Goal: Information Seeking & Learning: Learn about a topic

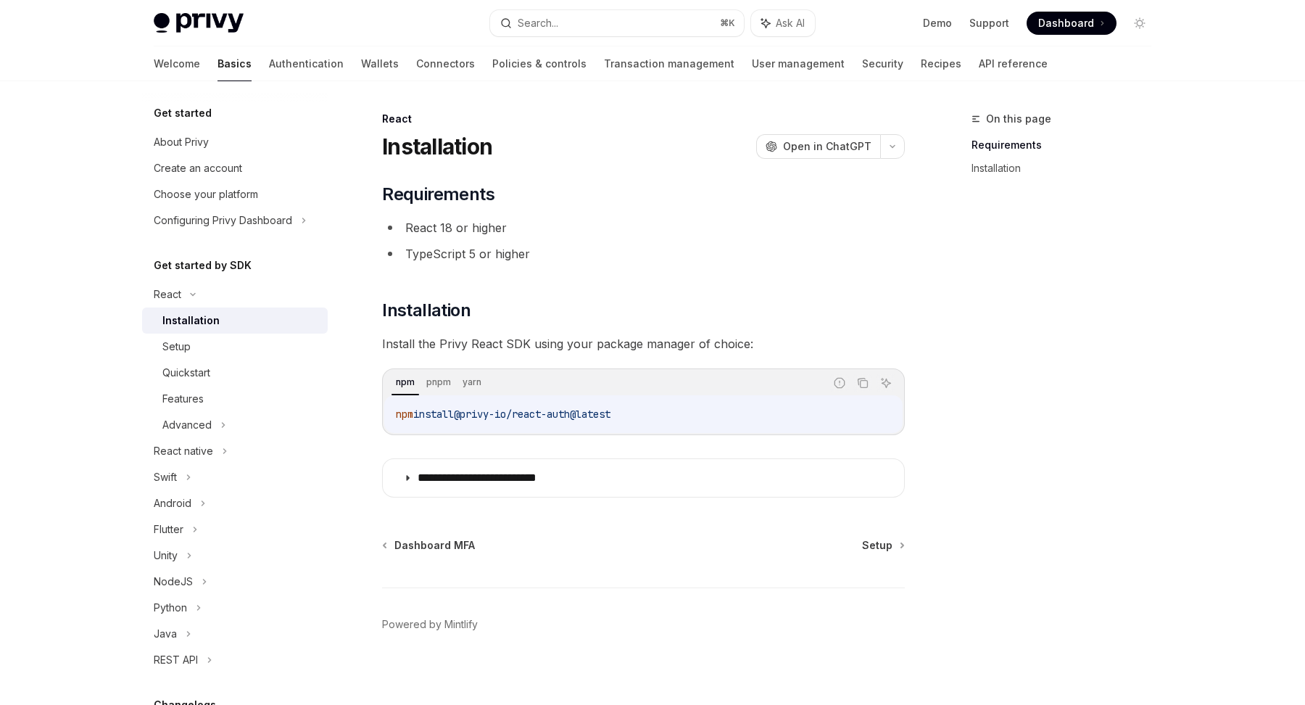
scroll to position [8, 0]
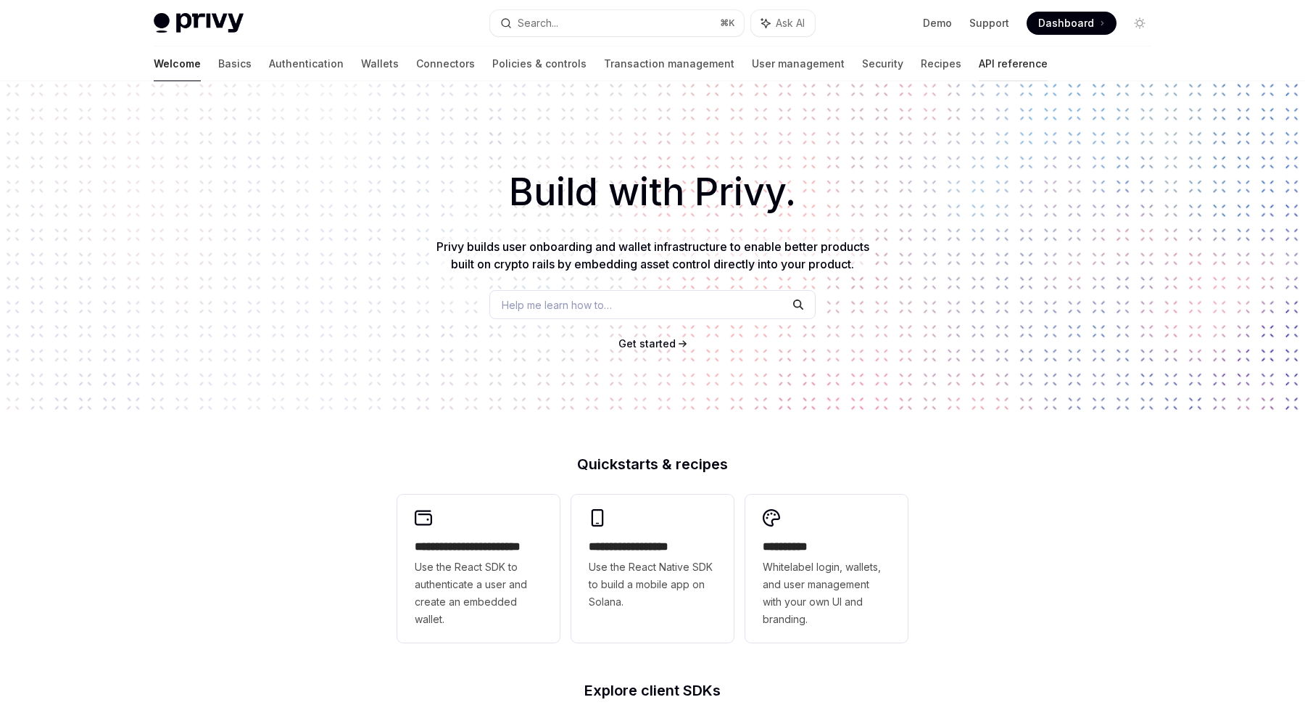
click at [979, 75] on link "API reference" at bounding box center [1013, 63] width 69 height 35
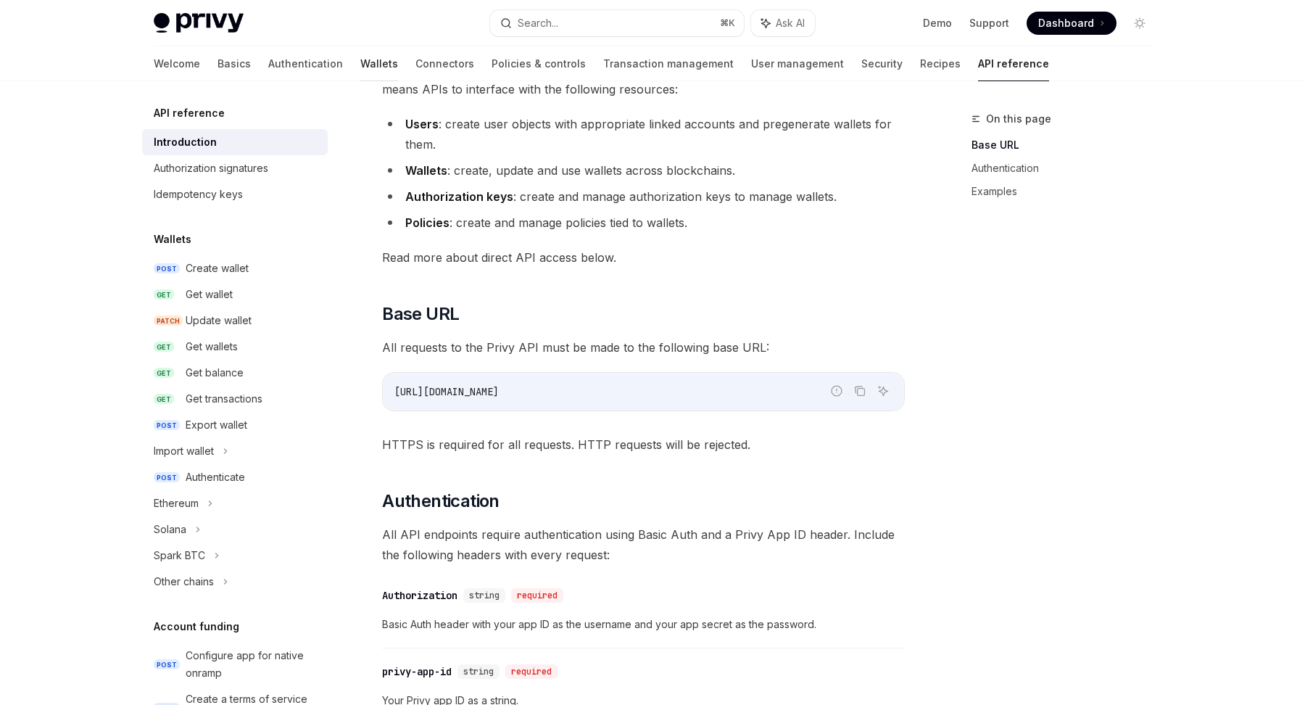
click at [360, 62] on link "Wallets" at bounding box center [379, 63] width 38 height 35
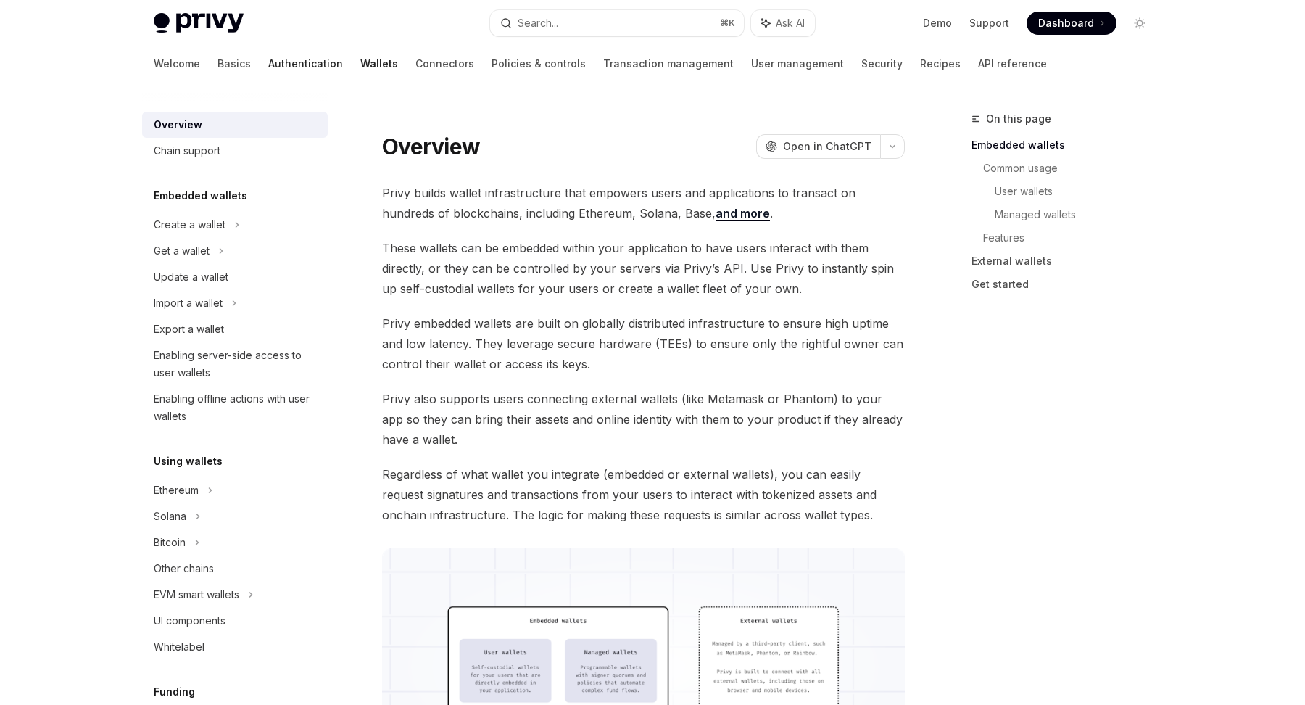
click at [268, 62] on link "Authentication" at bounding box center [305, 63] width 75 height 35
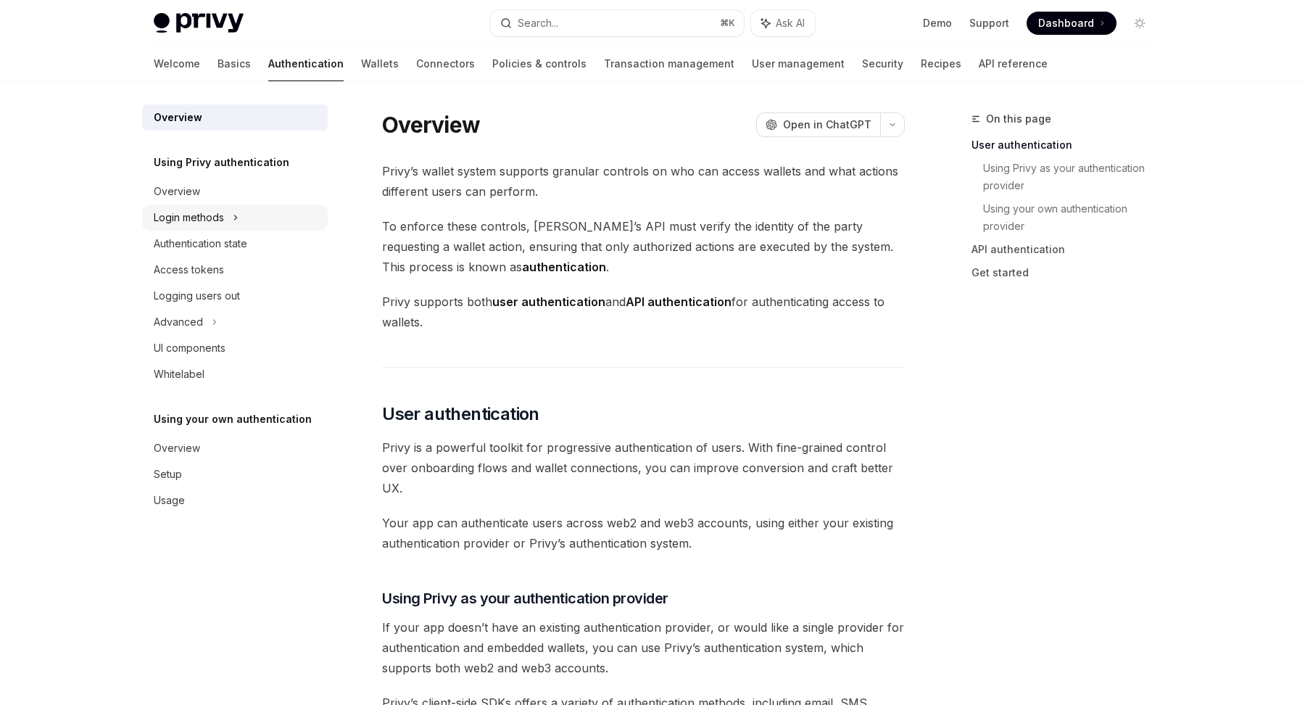
click at [196, 206] on div "Login methods" at bounding box center [235, 217] width 186 height 26
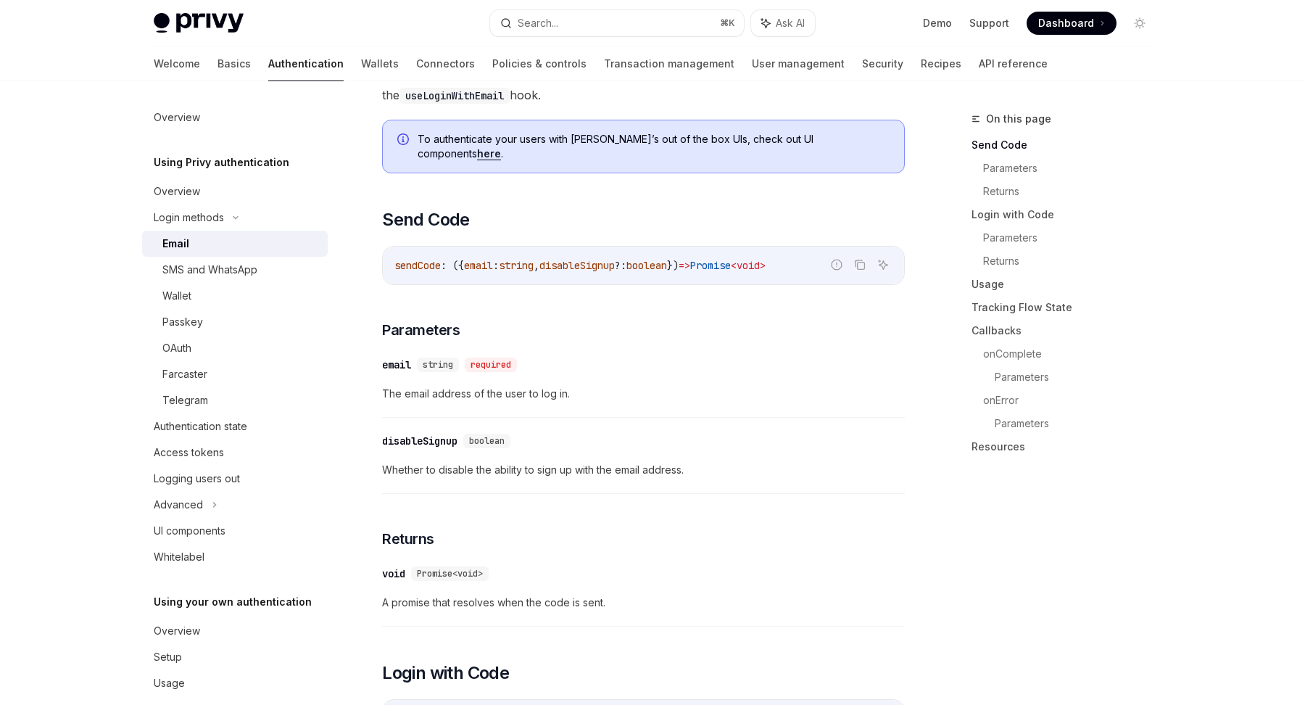
scroll to position [397, 0]
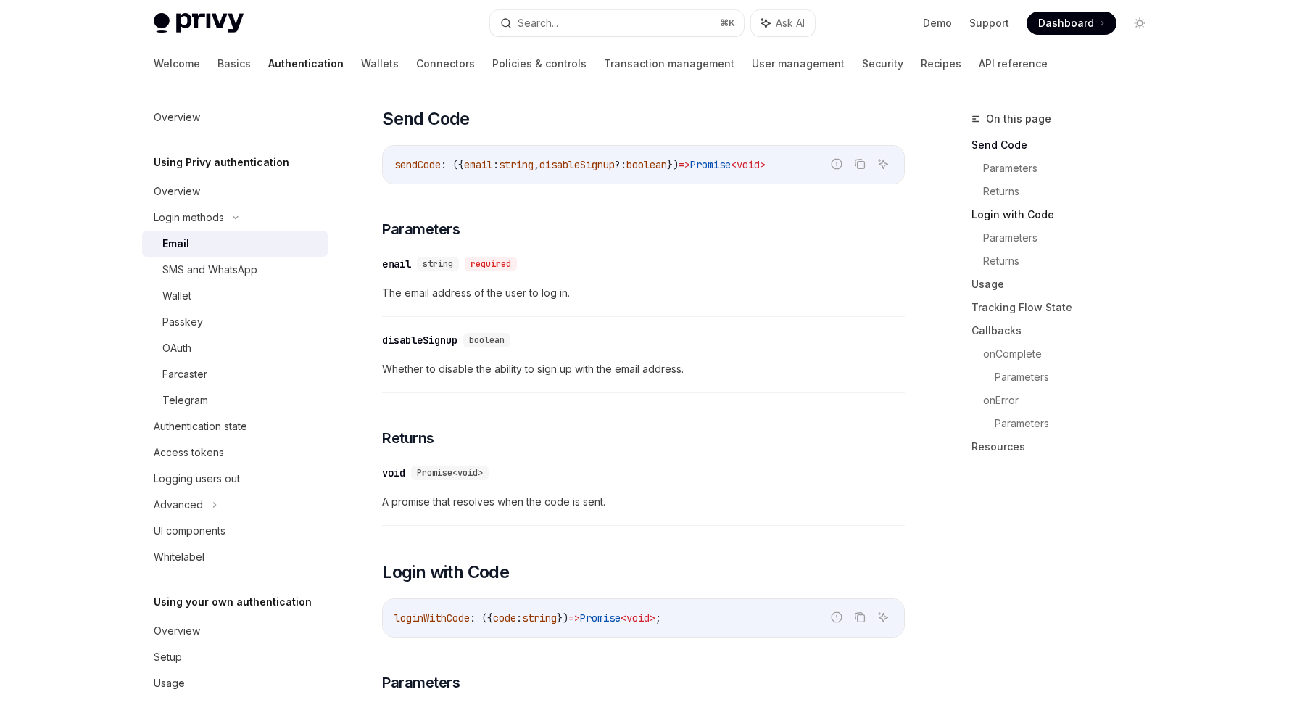
click at [992, 215] on link "Login with Code" at bounding box center [1067, 214] width 191 height 23
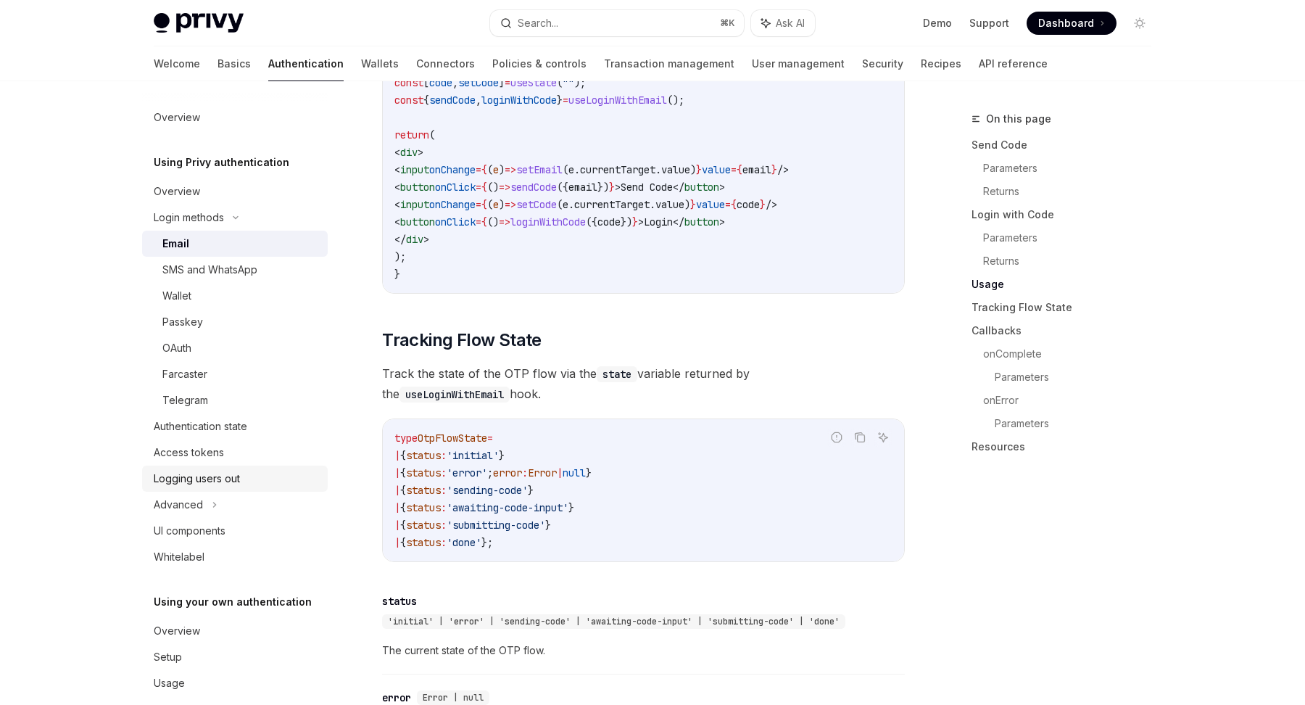
scroll to position [20, 0]
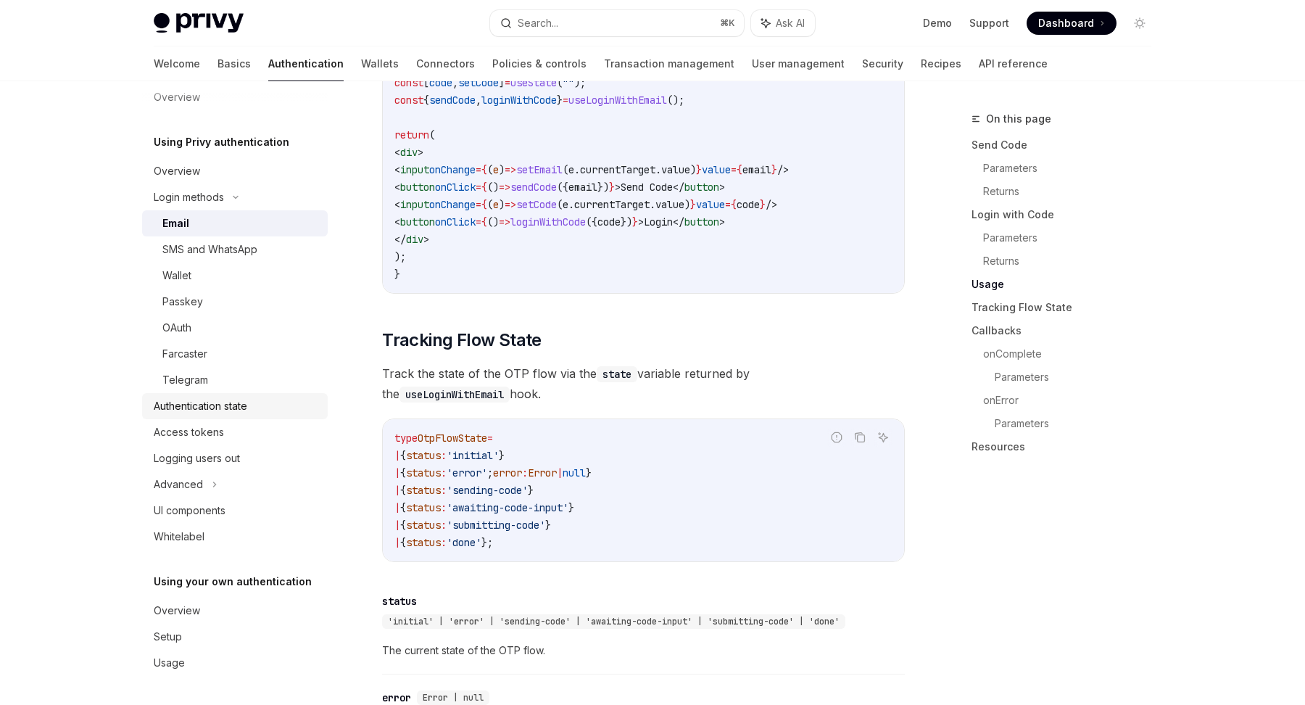
click at [178, 410] on div "Authentication state" at bounding box center [201, 405] width 94 height 17
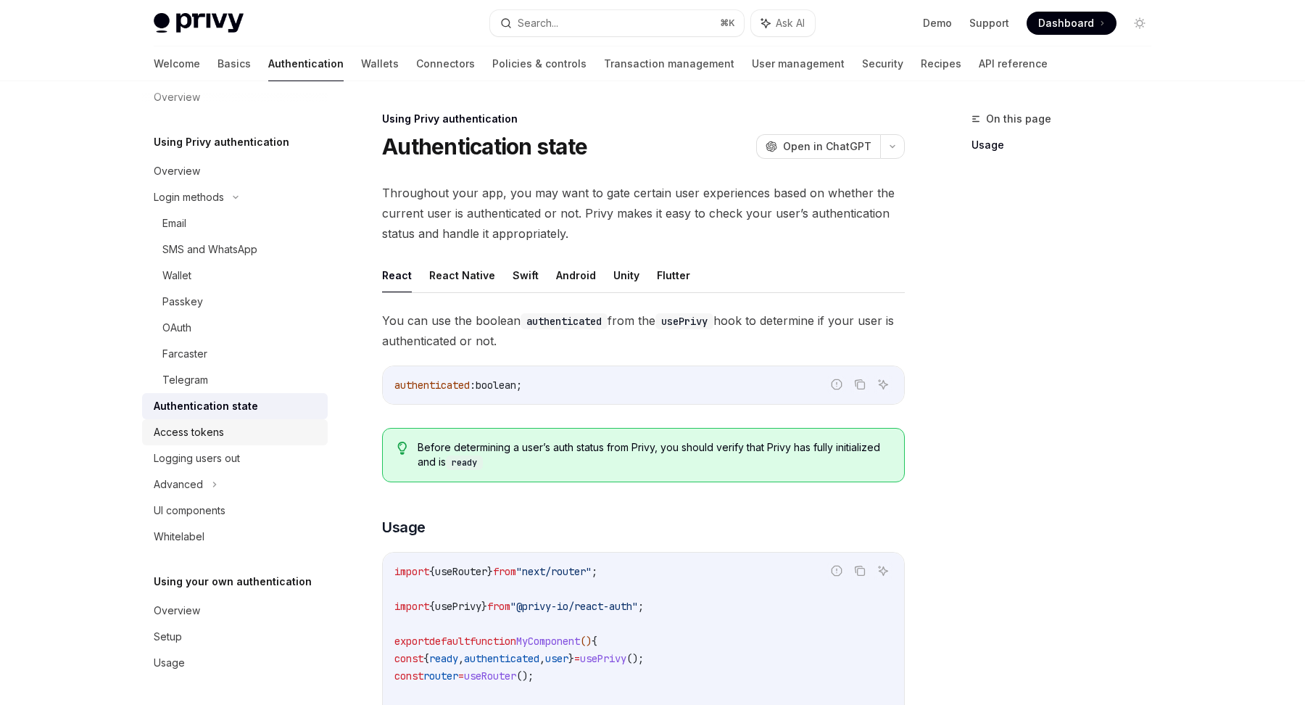
click at [175, 431] on div "Access tokens" at bounding box center [189, 431] width 70 height 17
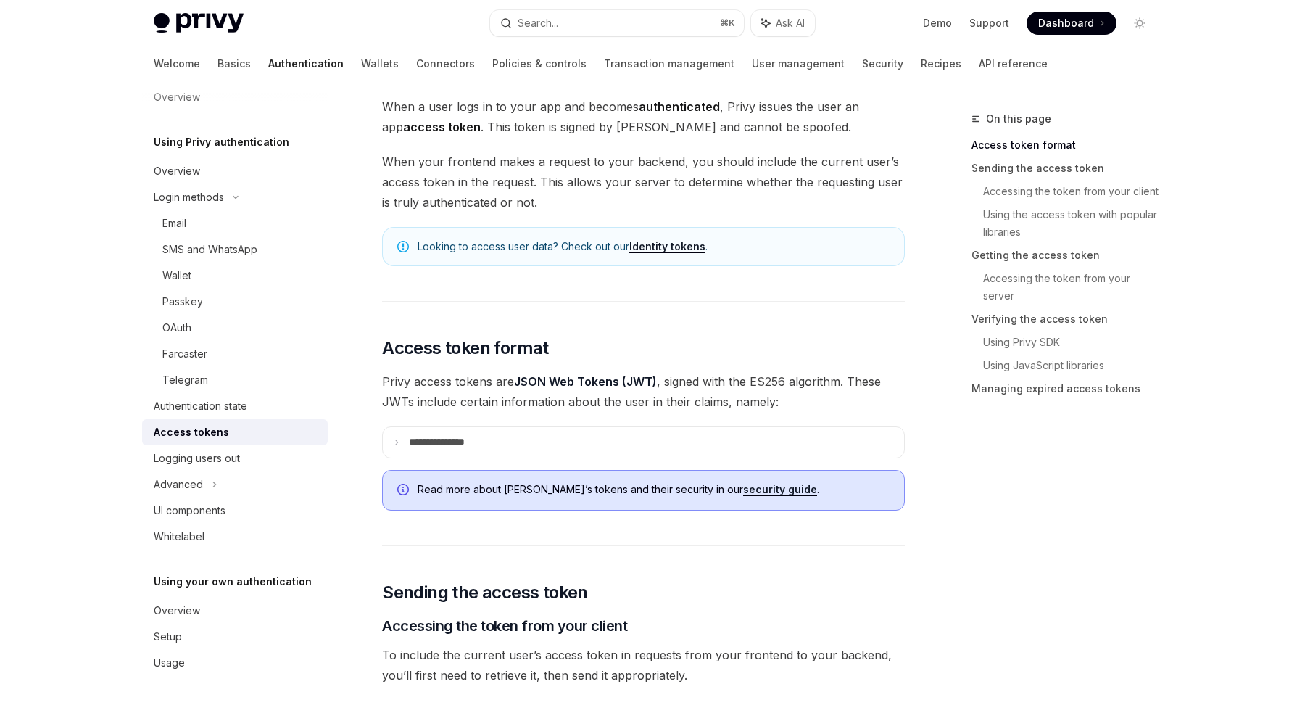
scroll to position [92, 0]
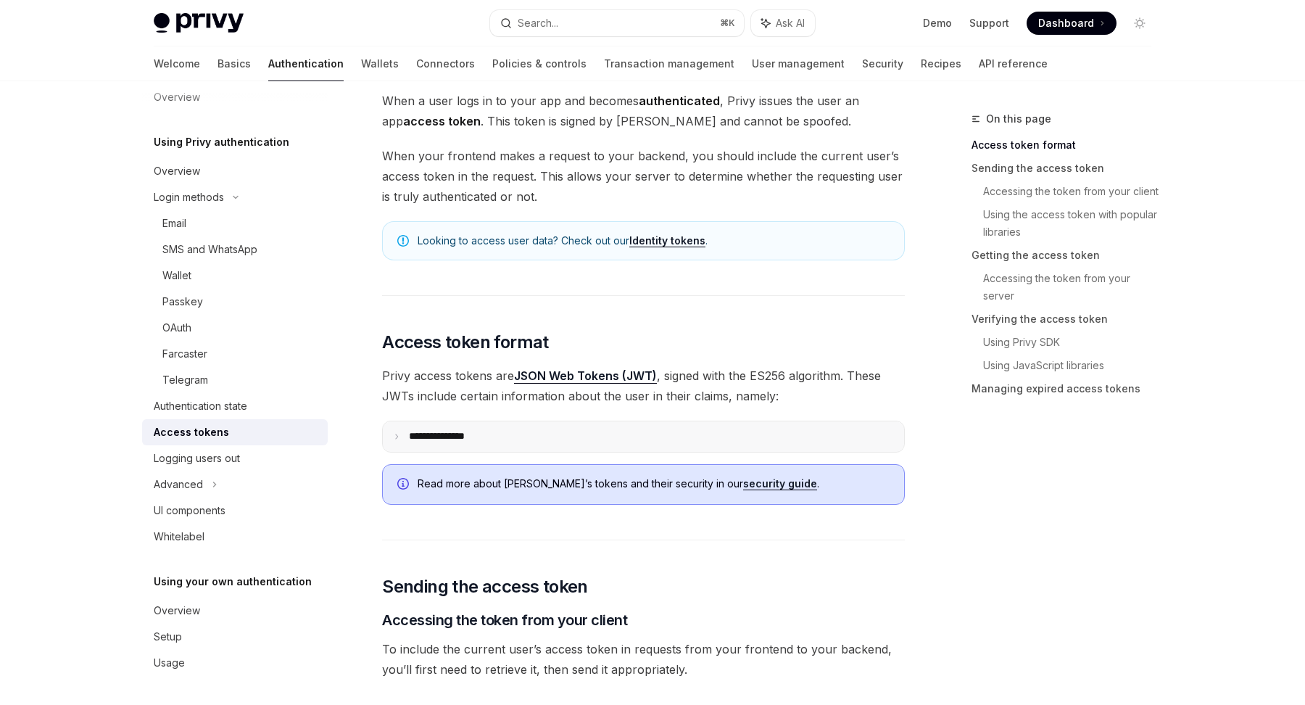
click at [483, 426] on summary "**********" at bounding box center [643, 436] width 521 height 30
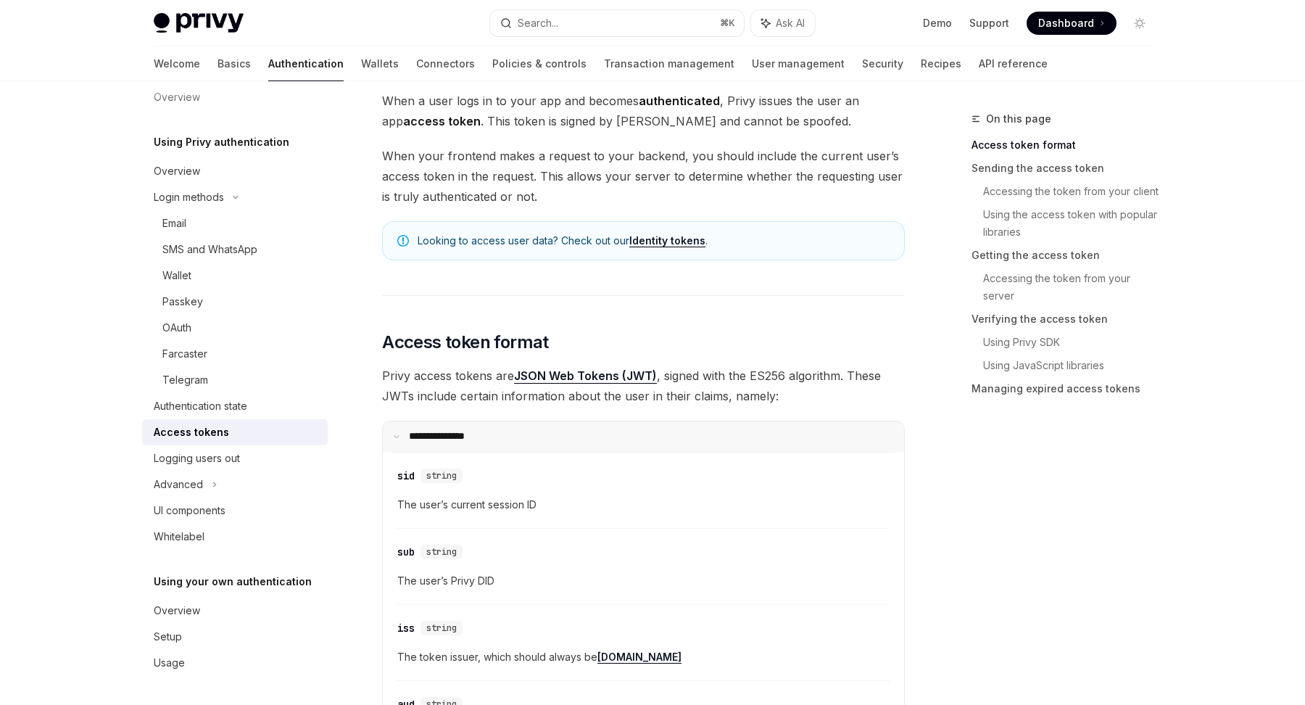
click at [483, 426] on summary "**********" at bounding box center [643, 436] width 521 height 30
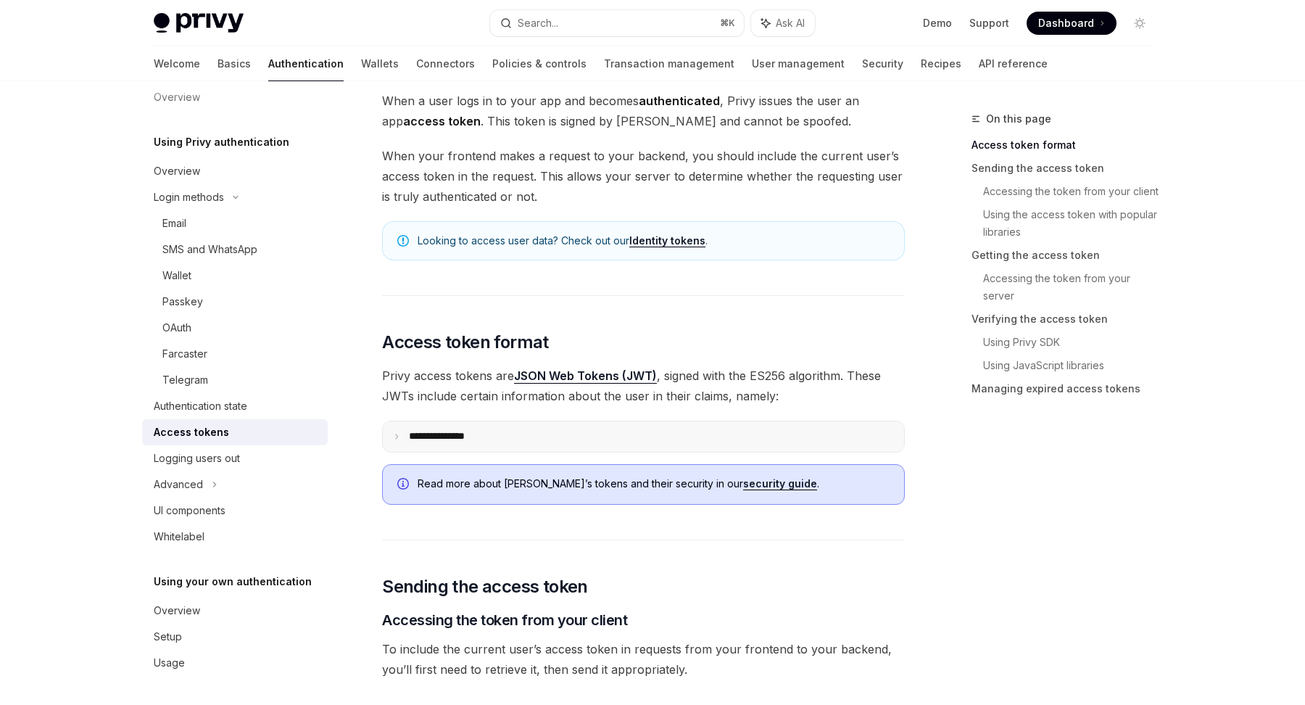
click at [483, 426] on summary "**********" at bounding box center [643, 436] width 521 height 30
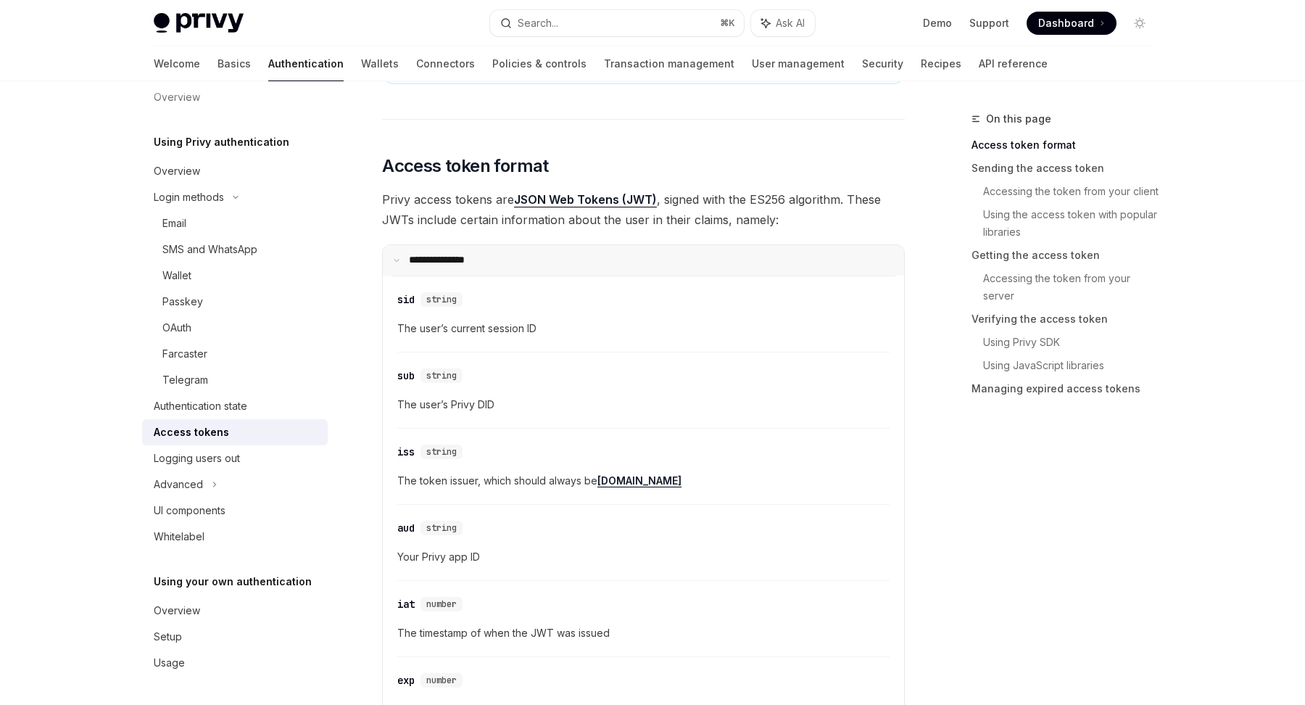
click at [480, 260] on p "**********" at bounding box center [446, 260] width 74 height 13
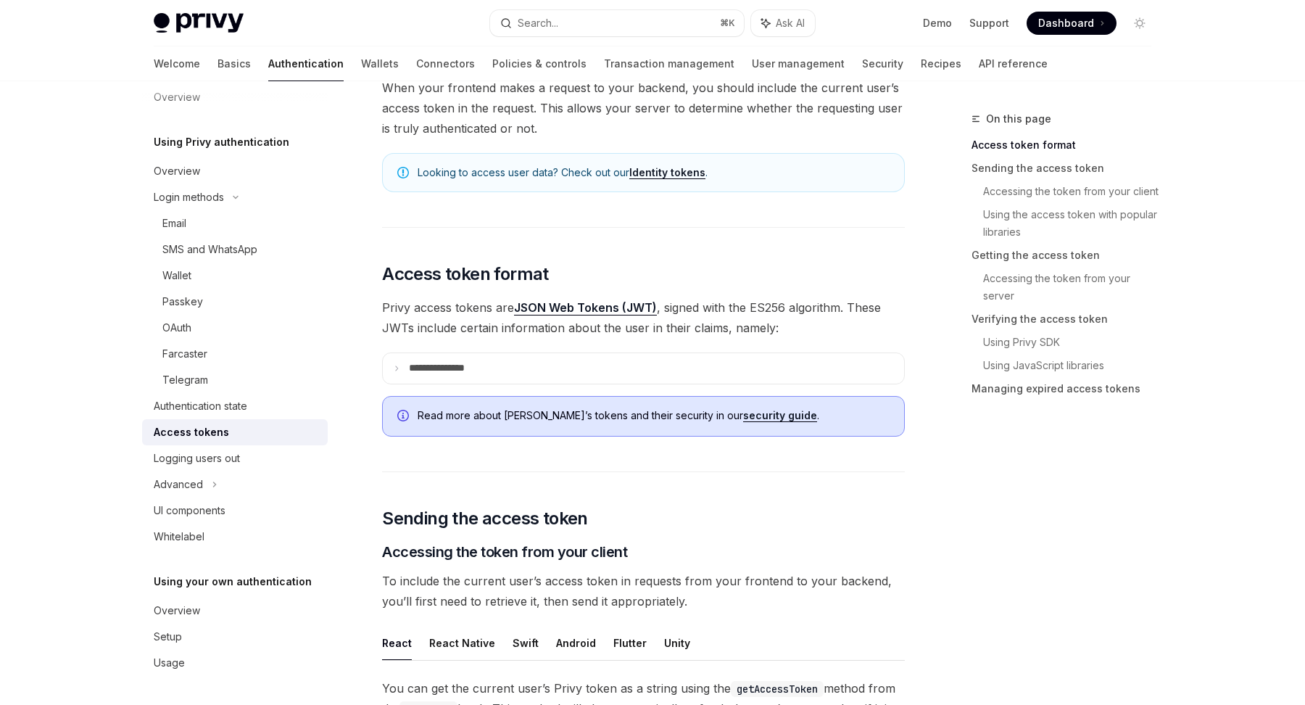
scroll to position [0, 0]
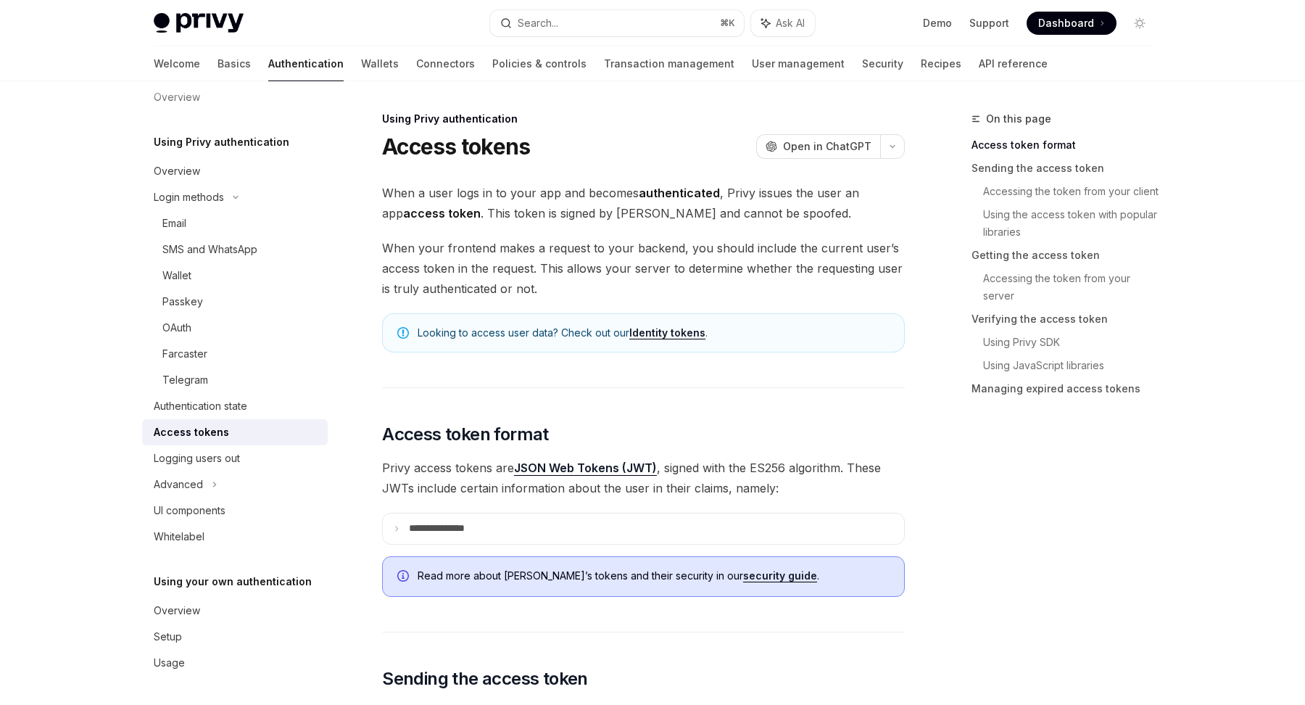
click at [519, 192] on span "When a user logs in to your app and becomes authenticated , Privy issues the us…" at bounding box center [643, 203] width 523 height 41
click at [518, 194] on span "When a user logs in to your app and becomes authenticated , Privy issues the us…" at bounding box center [643, 203] width 523 height 41
click at [204, 484] on div "Advanced" at bounding box center [235, 484] width 186 height 26
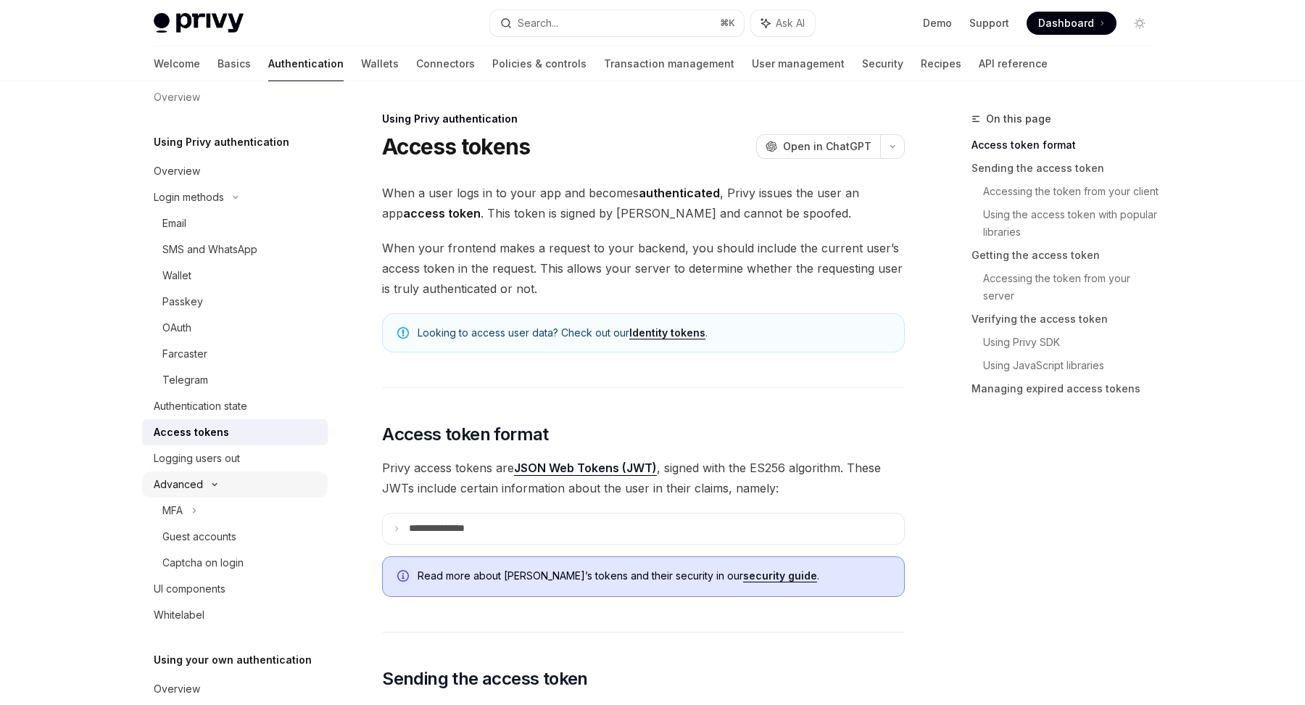
click at [204, 484] on div "Advanced" at bounding box center [235, 484] width 186 height 26
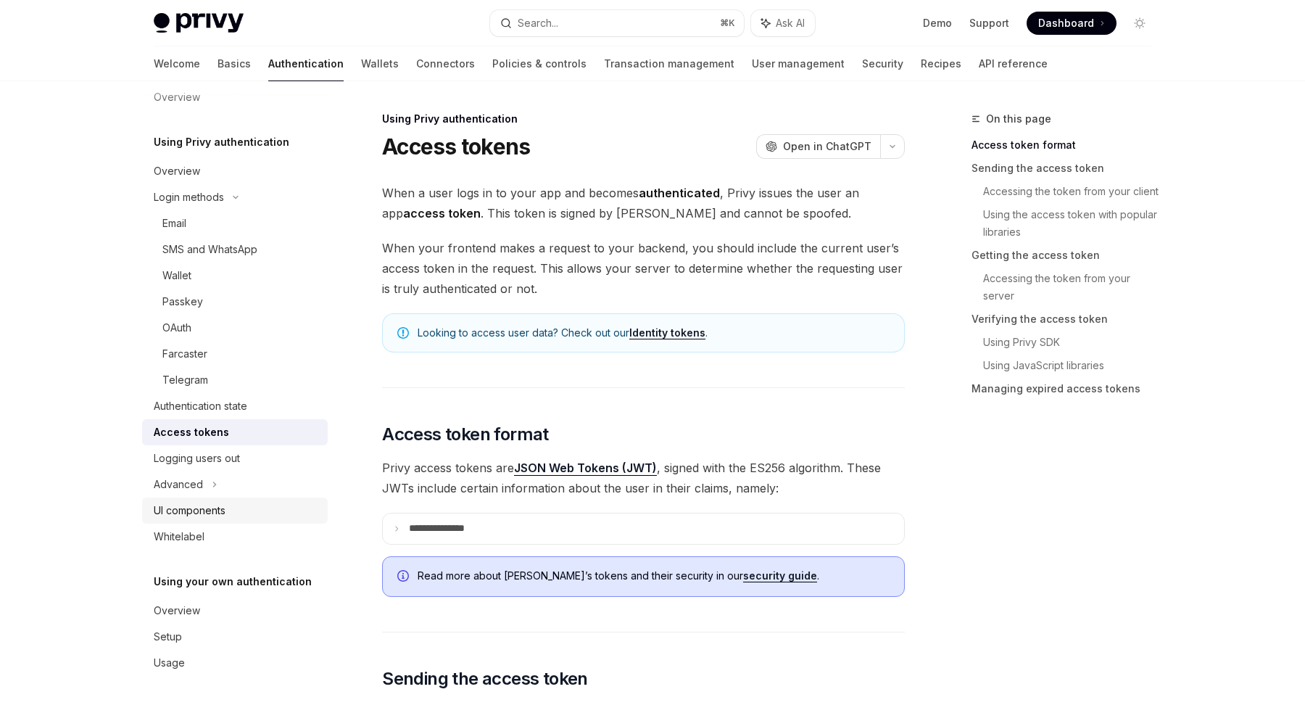
click at [176, 520] on link "UI components" at bounding box center [235, 510] width 186 height 26
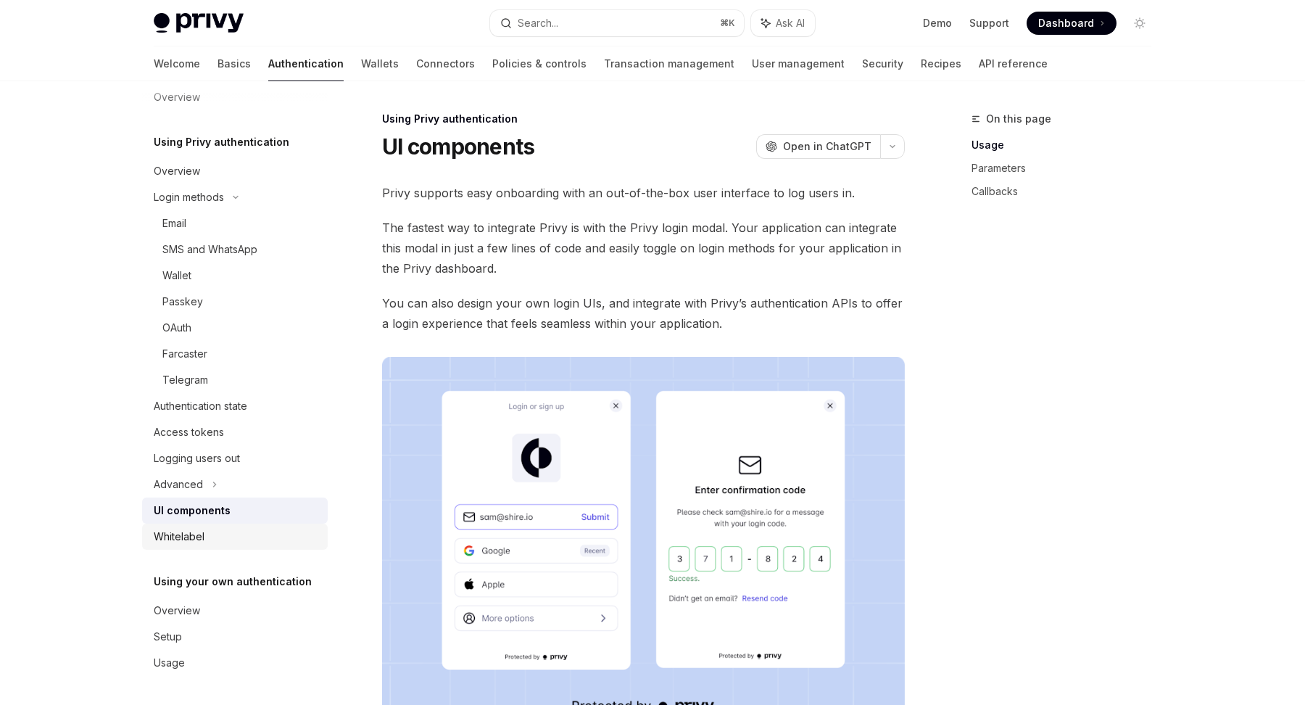
click at [176, 536] on div "Whitelabel" at bounding box center [179, 536] width 51 height 17
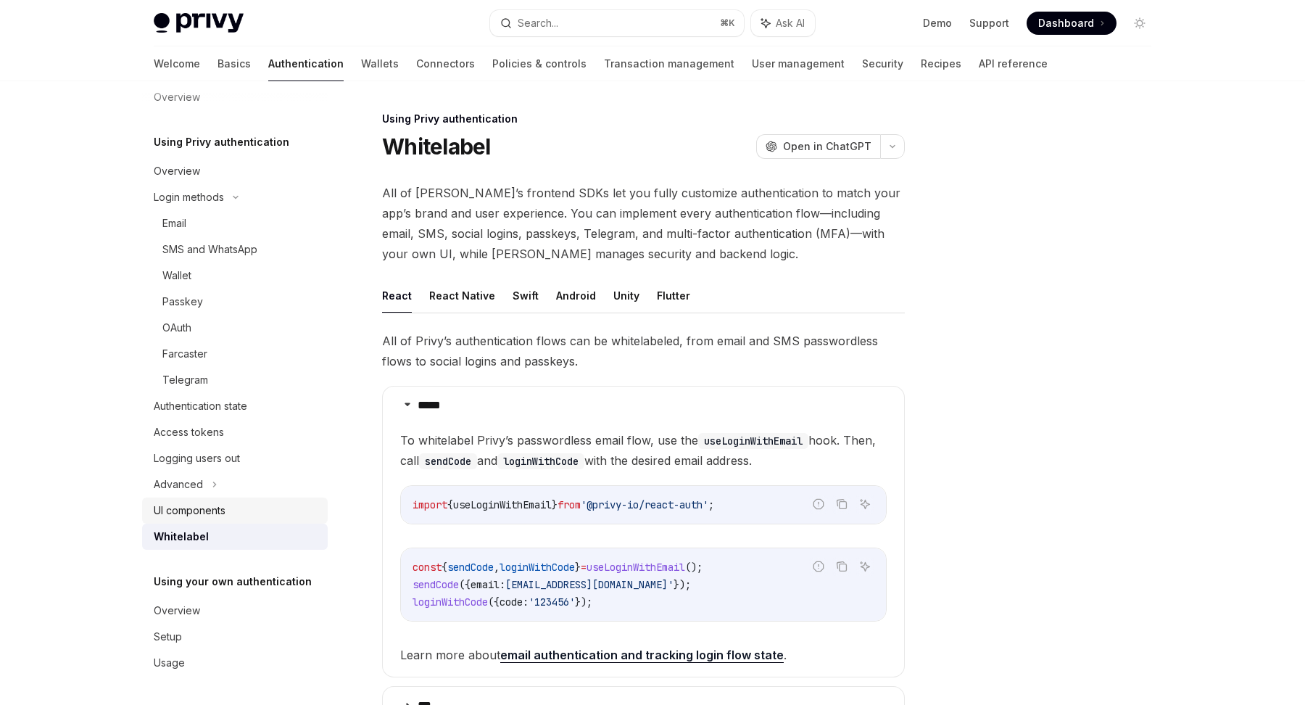
click at [176, 519] on link "UI components" at bounding box center [235, 510] width 186 height 26
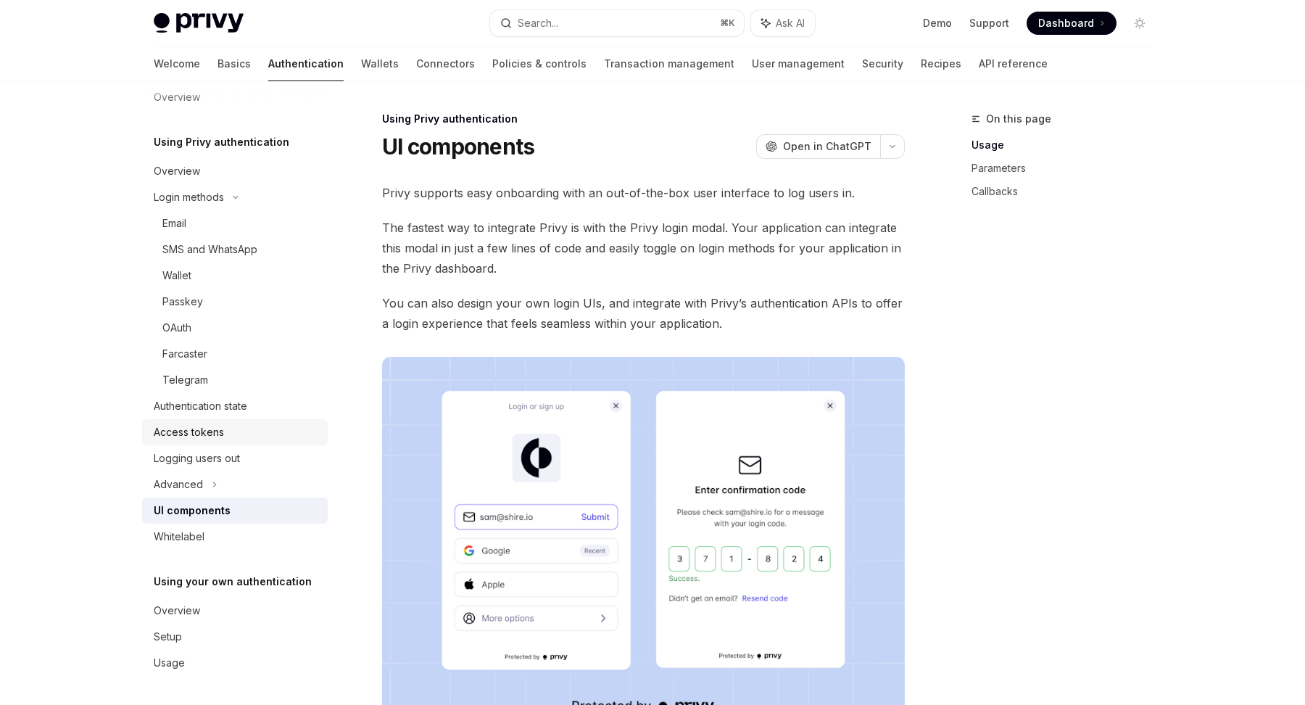
click at [174, 429] on div "Access tokens" at bounding box center [189, 431] width 70 height 17
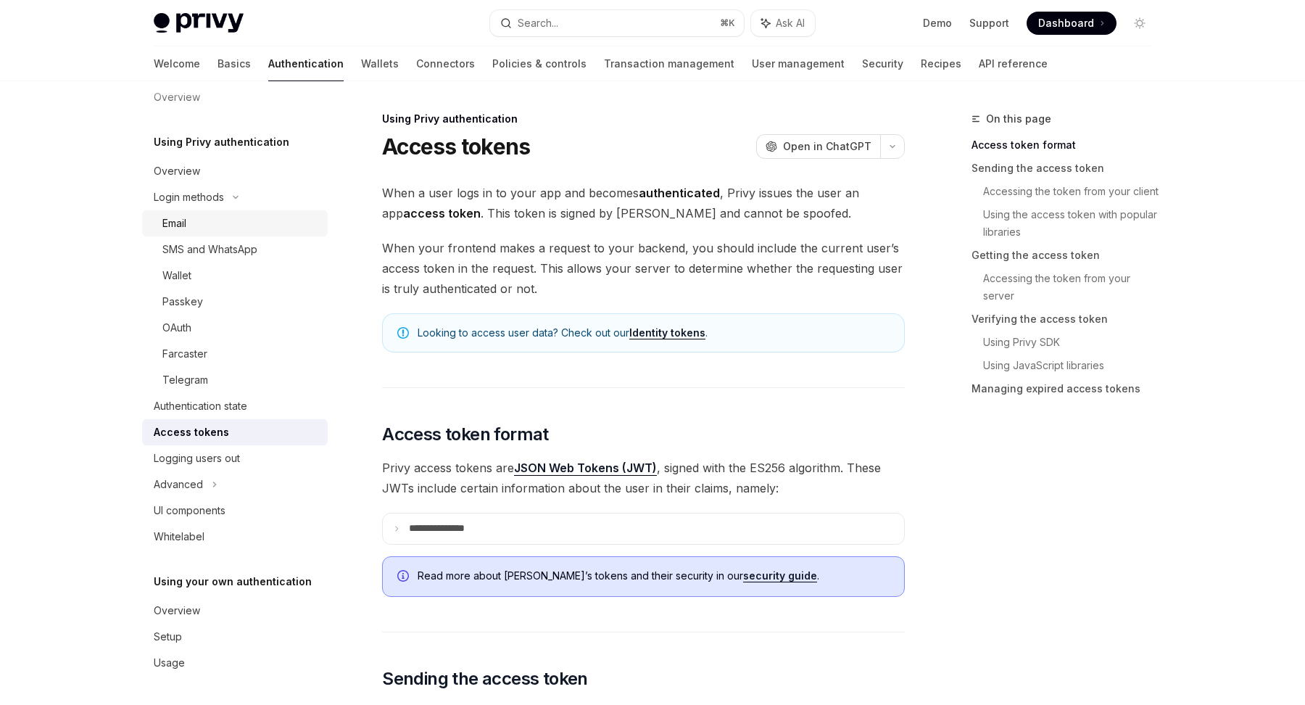
click at [178, 234] on link "Email" at bounding box center [235, 223] width 186 height 26
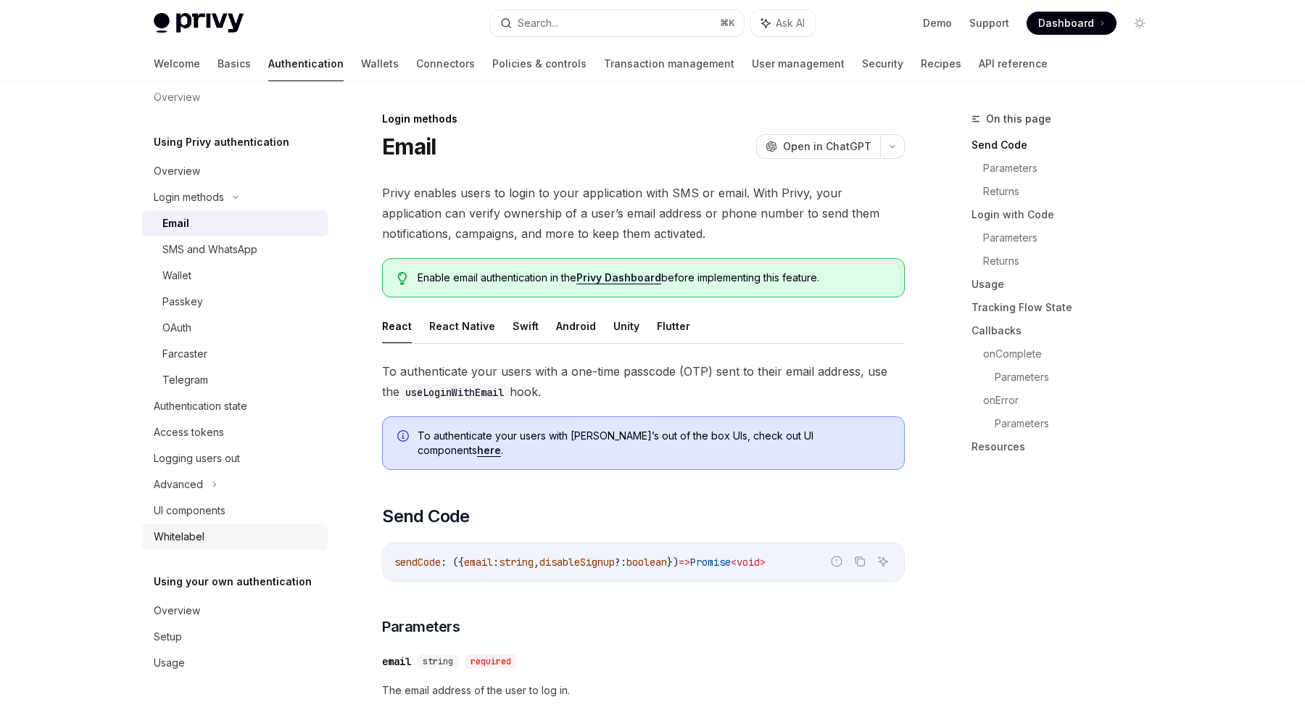
click at [169, 535] on div "Whitelabel" at bounding box center [179, 536] width 51 height 17
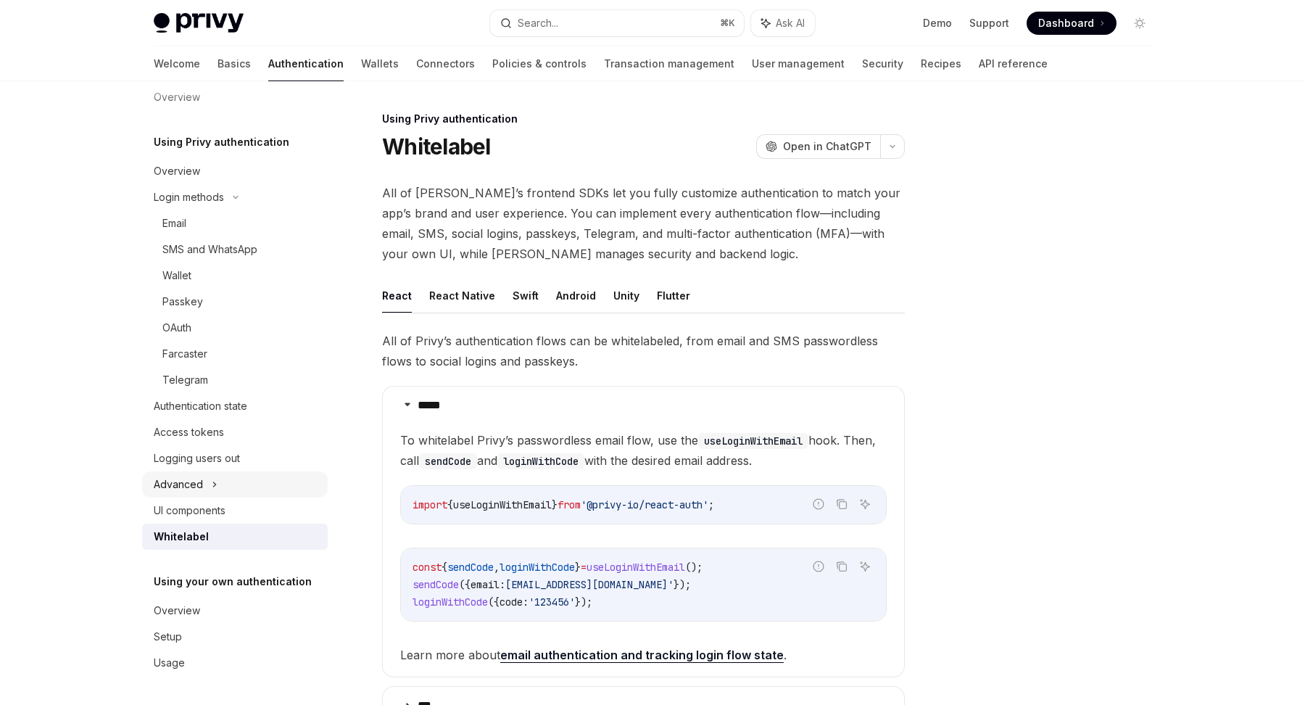
click at [191, 482] on div "Advanced" at bounding box center [178, 484] width 49 height 17
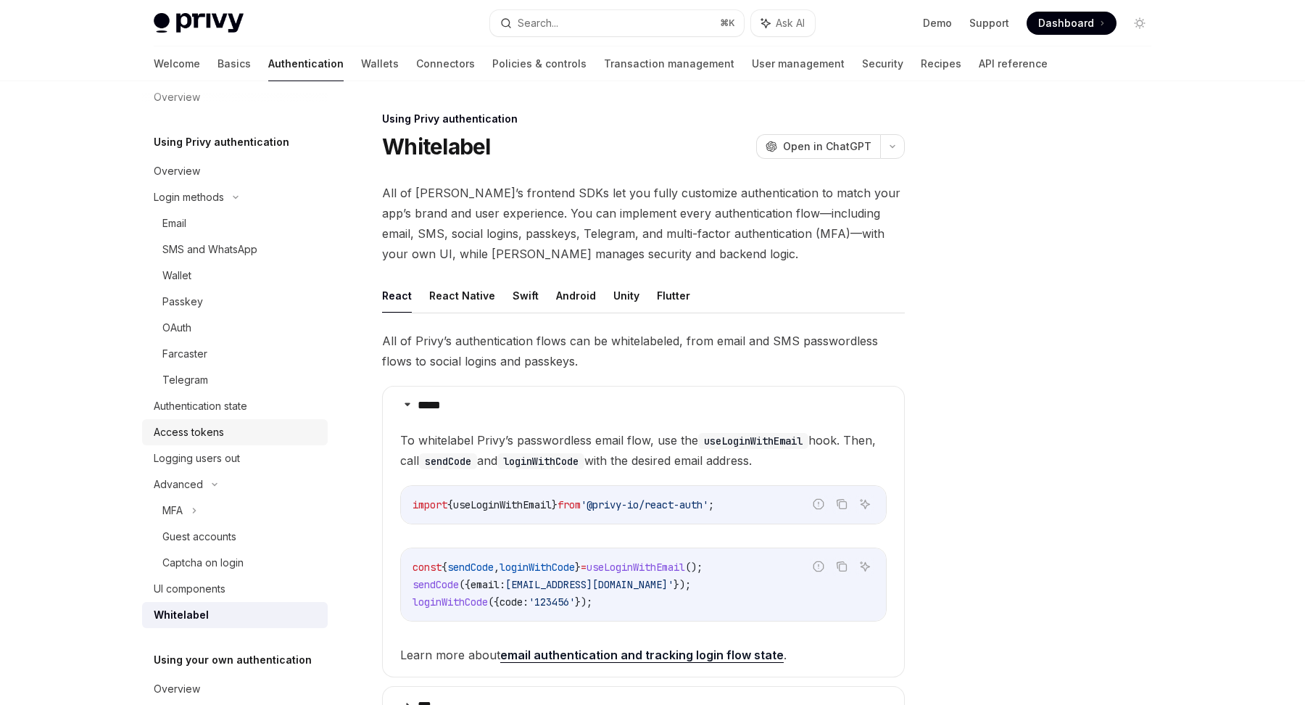
click at [178, 426] on div "Access tokens" at bounding box center [189, 431] width 70 height 17
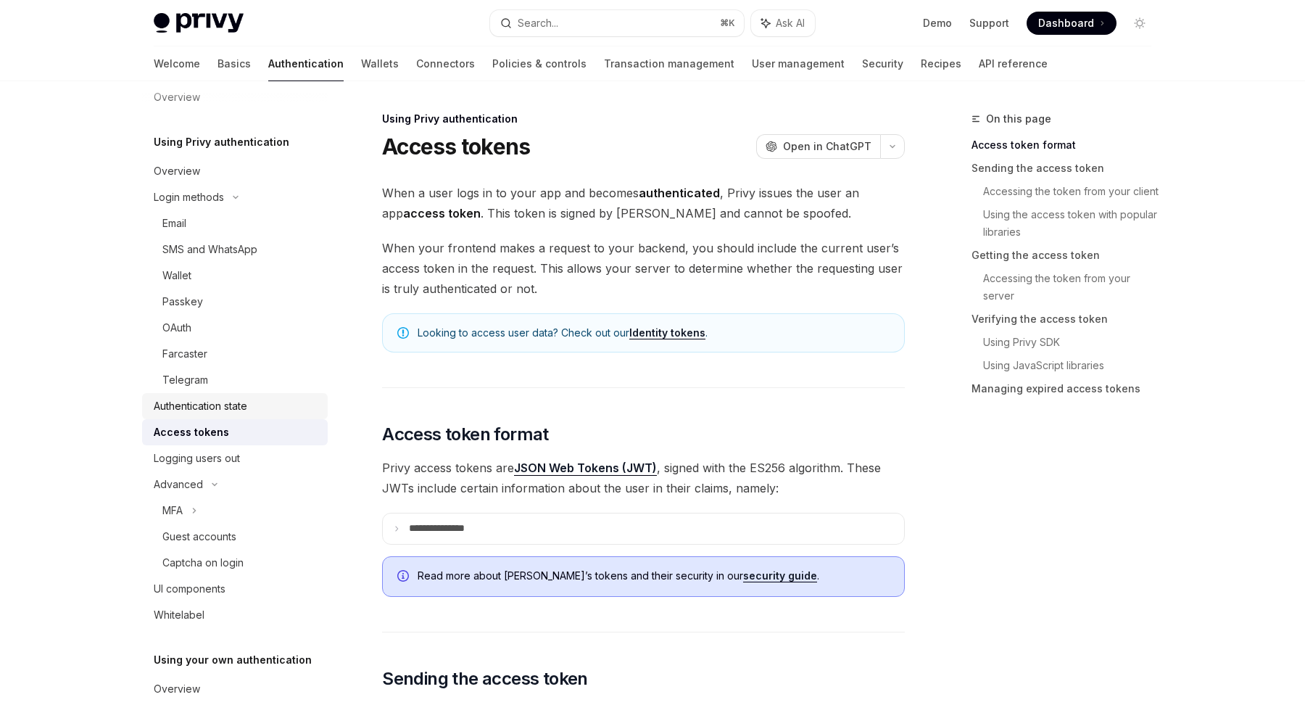
click at [178, 406] on div "Authentication state" at bounding box center [201, 405] width 94 height 17
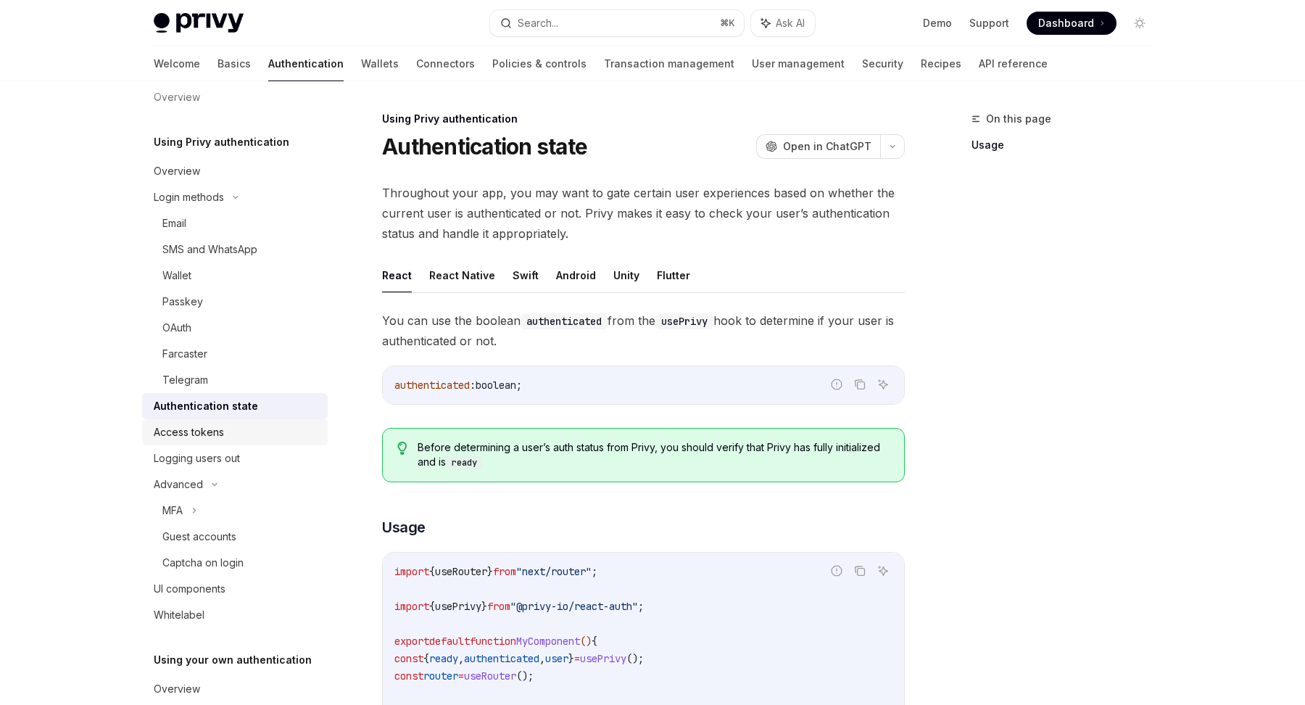
click at [179, 420] on link "Access tokens" at bounding box center [235, 432] width 186 height 26
type textarea "*"
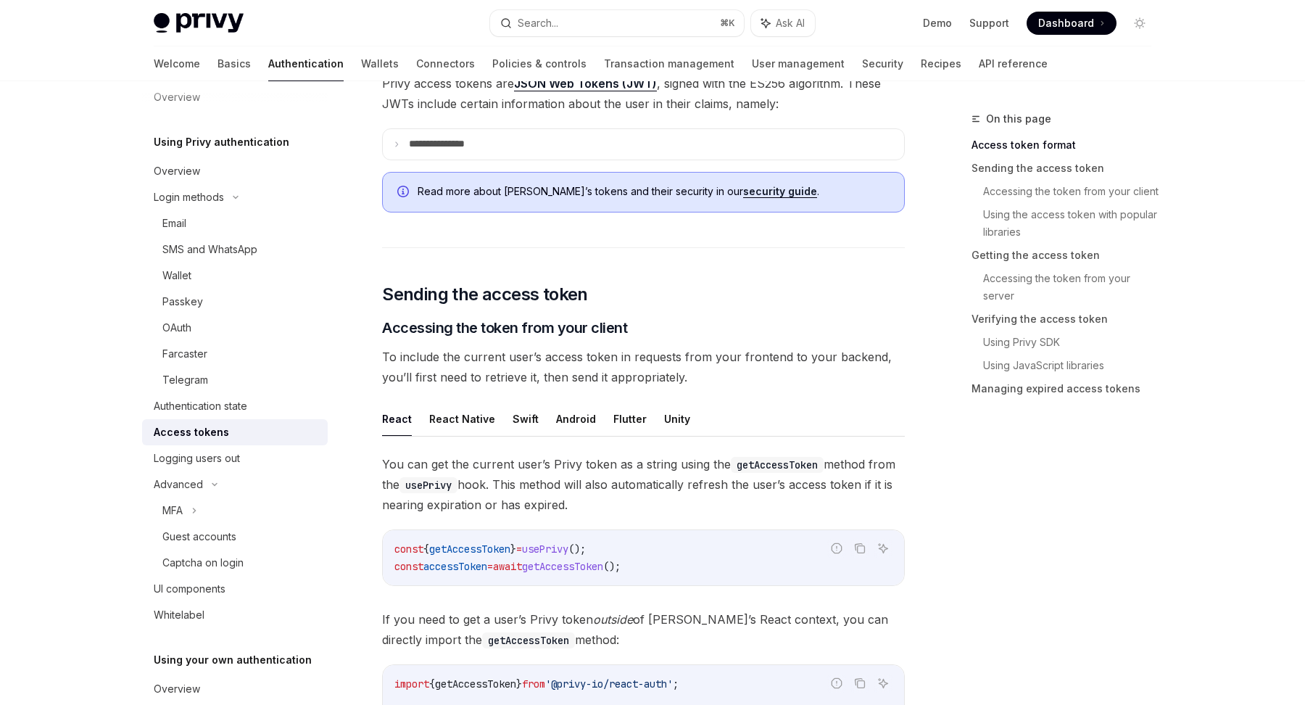
scroll to position [423, 0]
